Goal: Find specific page/section: Find specific page/section

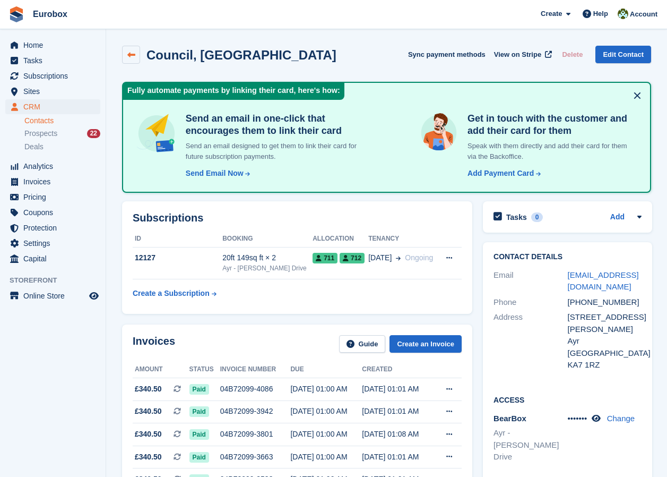
click at [131, 53] on icon at bounding box center [131, 55] width 8 height 8
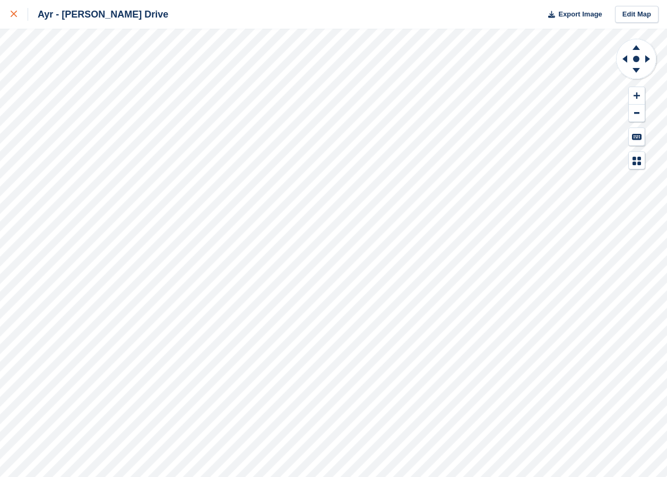
click at [16, 15] on icon at bounding box center [14, 14] width 6 height 6
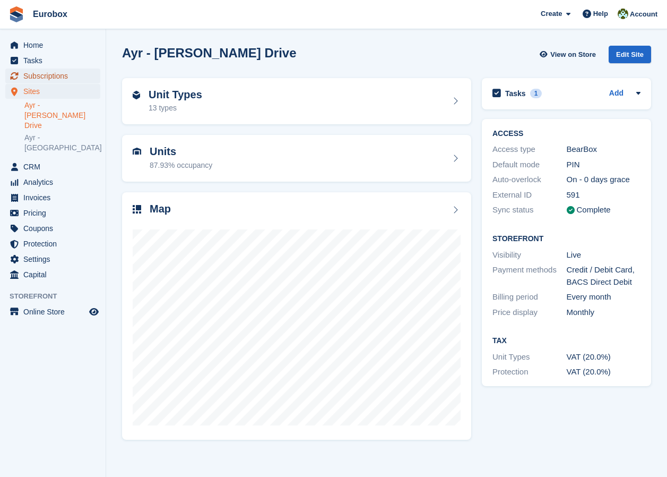
click at [54, 75] on span "Subscriptions" at bounding box center [55, 75] width 64 height 15
